Goal: Check status

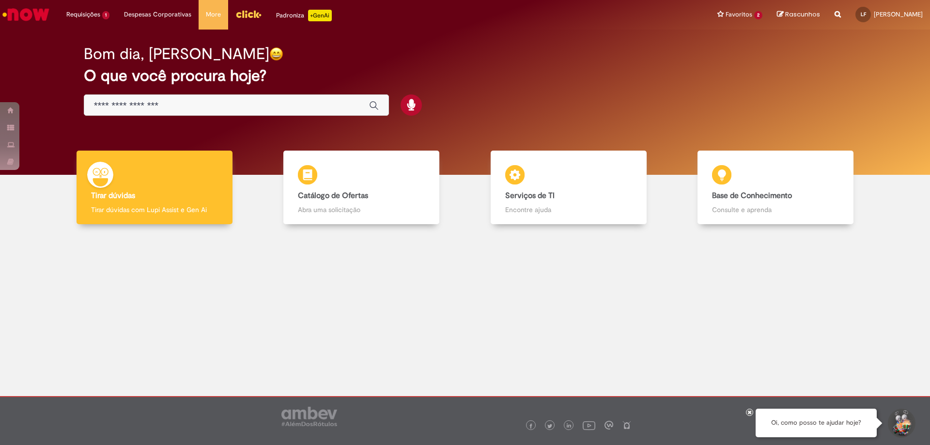
click at [472, 12] on div "Requisições 1 Exibir Todas as Solicitações Bolsa de Estudos – FAHZ 8d atrás 8 d…" at bounding box center [491, 15] width 878 height 30
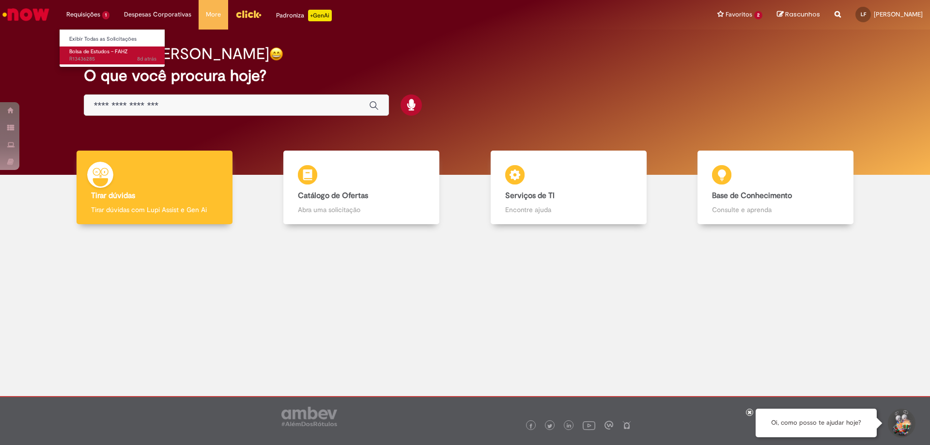
click at [104, 48] on span "Bolsa de Estudos – FAHZ" at bounding box center [98, 51] width 59 height 7
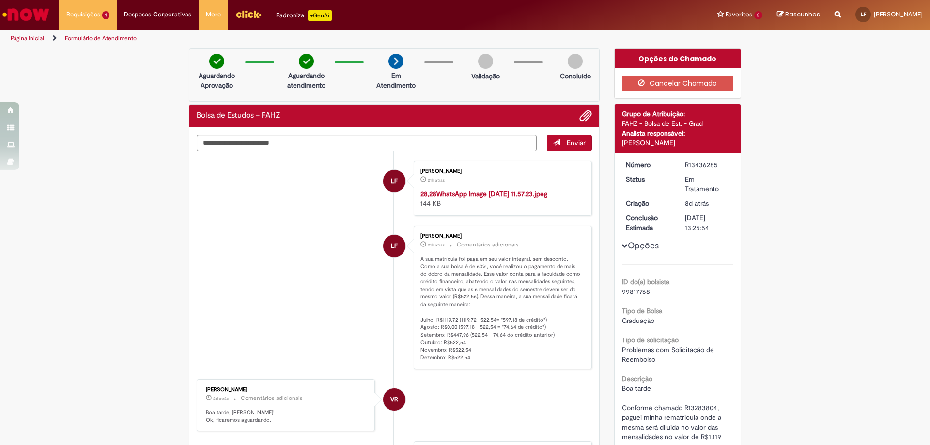
click at [331, 216] on li "LF [PERSON_NAME] 21h atrás 21 horas atrás 28,28WhatsApp Image [DATE] 11.57.23.j…" at bounding box center [394, 188] width 395 height 55
click at [275, 369] on li "LF [PERSON_NAME] 21h atrás 21 horas atrás Comentários adicionais A sua matrícul…" at bounding box center [394, 298] width 395 height 144
click at [369, 216] on li "LF [PERSON_NAME] 21h atrás 21 horas atrás 28,28WhatsApp Image [DATE] 11.57.23.j…" at bounding box center [394, 188] width 395 height 55
drag, startPoint x: 313, startPoint y: 333, endPoint x: 224, endPoint y: 211, distance: 150.7
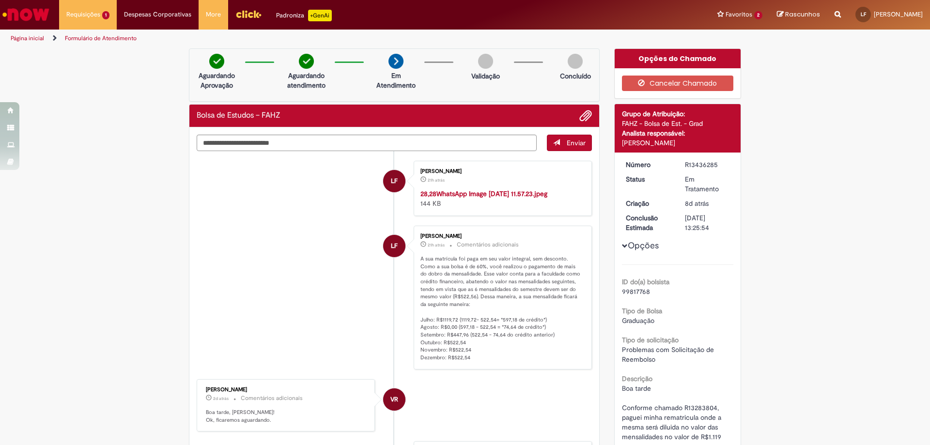
click at [224, 211] on li "LF [PERSON_NAME] 21h atrás 21 horas atrás 28,28WhatsApp Image [DATE] 11.57.23.j…" at bounding box center [394, 188] width 395 height 55
click at [228, 369] on li "LF [PERSON_NAME] 21h atrás 21 horas atrás Comentários adicionais A sua matrícul…" at bounding box center [394, 298] width 395 height 144
click at [233, 352] on li "LF [PERSON_NAME] 21h atrás 21 horas atrás Comentários adicionais A sua matrícul…" at bounding box center [394, 298] width 395 height 144
